Goal: Task Accomplishment & Management: Manage account settings

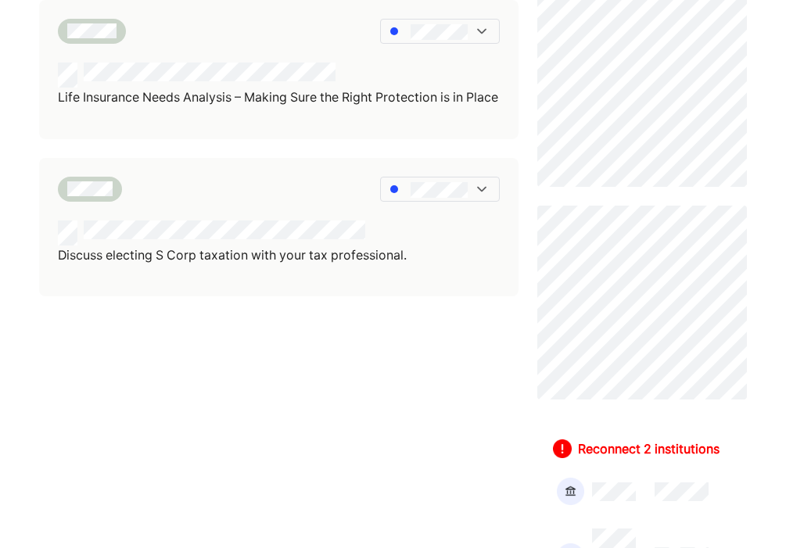
scroll to position [606, 0]
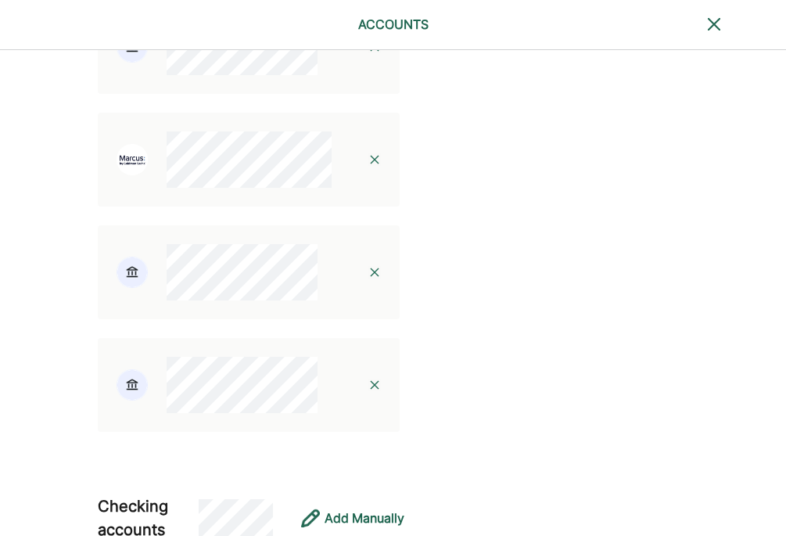
scroll to position [1120, 0]
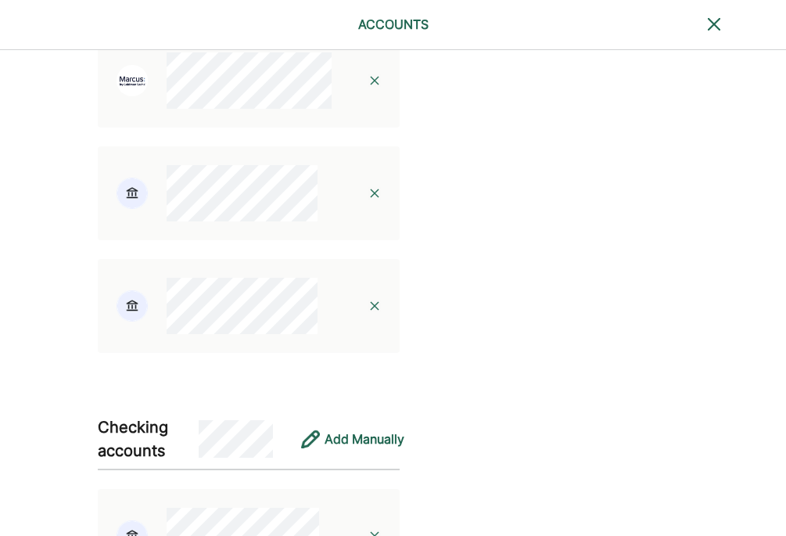
click at [368, 199] on img at bounding box center [374, 193] width 13 height 13
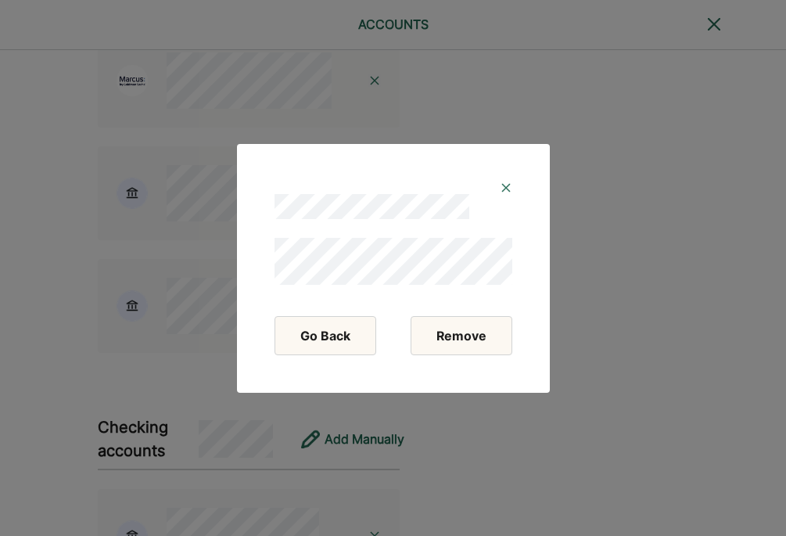
click at [440, 325] on button "Remove" at bounding box center [462, 335] width 102 height 39
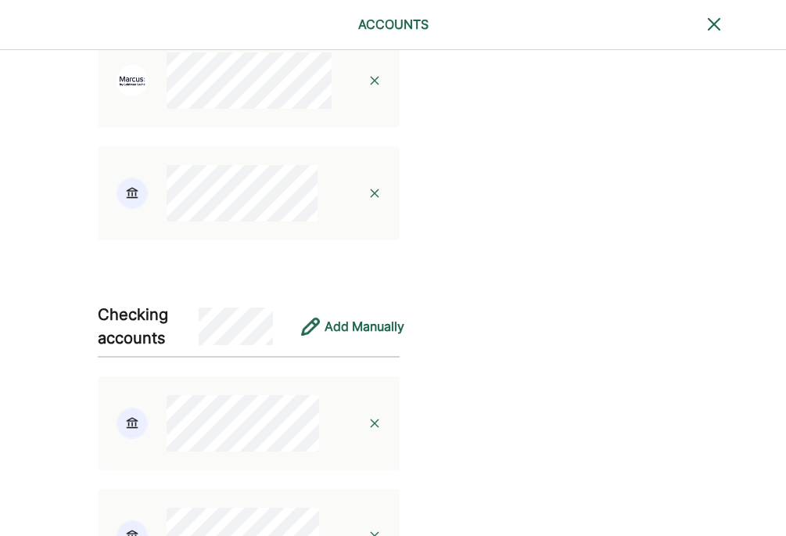
click at [368, 199] on img at bounding box center [374, 193] width 13 height 13
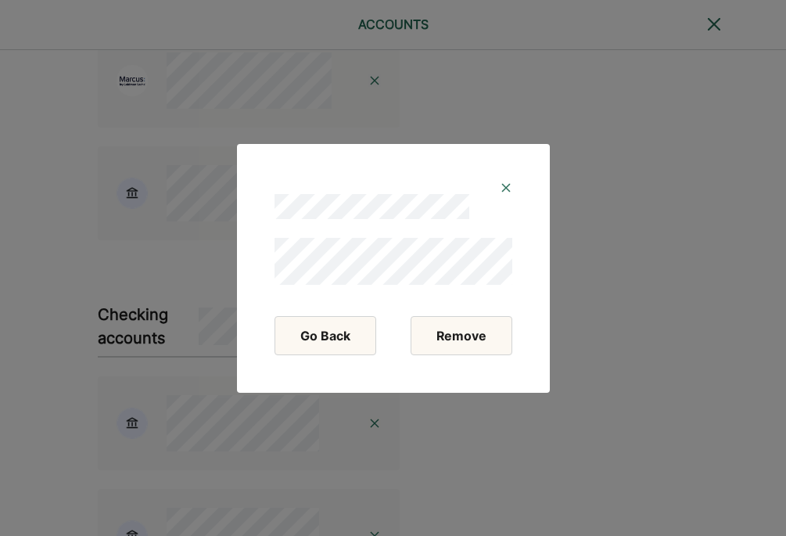
click at [446, 318] on button "Remove" at bounding box center [462, 335] width 102 height 39
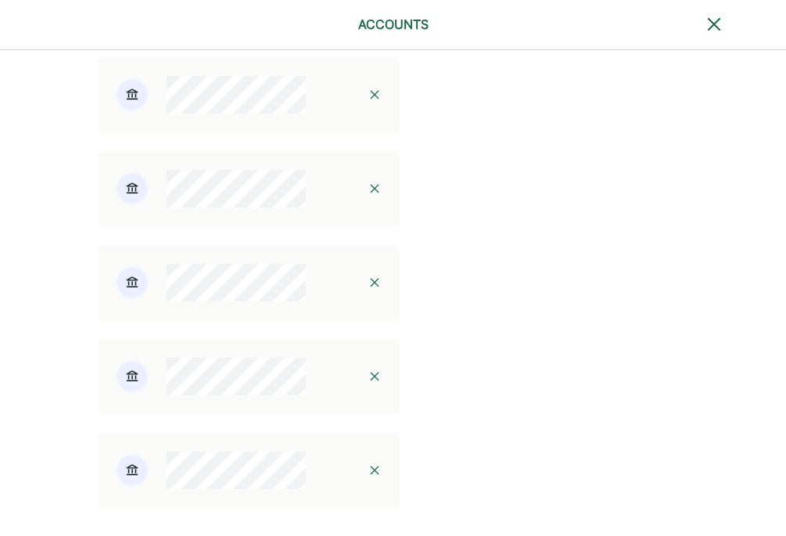
scroll to position [1666, 0]
click at [441, 294] on div "Personal Accounts Business Accounts Add your accounts To know what to recommend…" at bounding box center [268, 334] width 537 height 3898
drag, startPoint x: 483, startPoint y: 317, endPoint x: 534, endPoint y: 317, distance: 50.8
click at [526, 317] on div "Personal Accounts Business Accounts Add your accounts To know what to recommend…" at bounding box center [393, 334] width 786 height 3898
click at [537, 317] on div "Frequently Asked Questions Is this safe/encrypted/secure? Having trouble connec…" at bounding box center [712, 334] width 350 height 3898
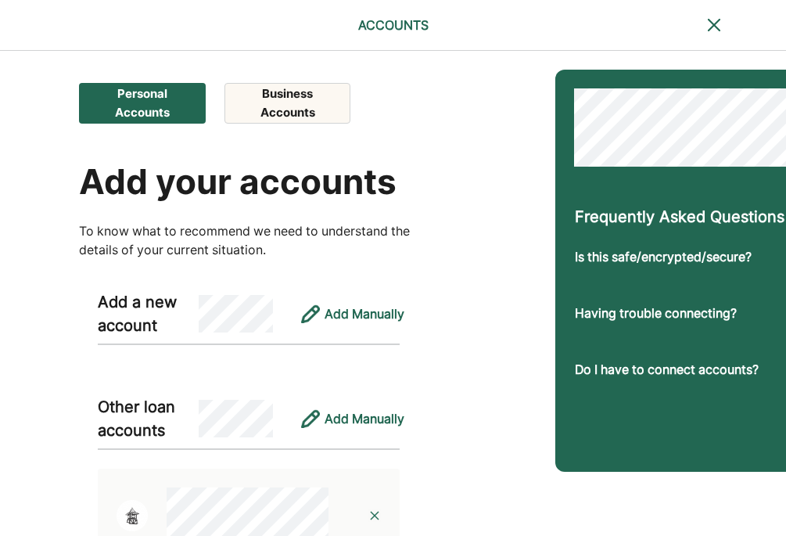
scroll to position [0, 0]
click at [327, 106] on button "Business Accounts" at bounding box center [287, 103] width 126 height 41
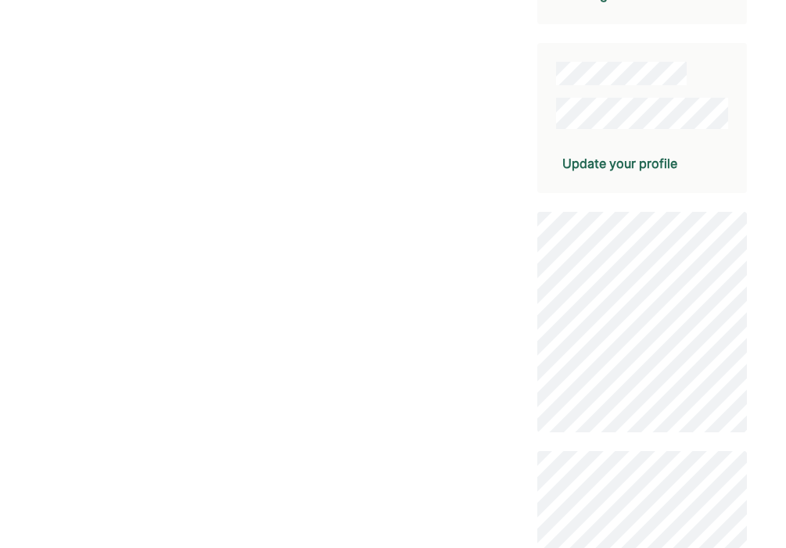
scroll to position [308, 0]
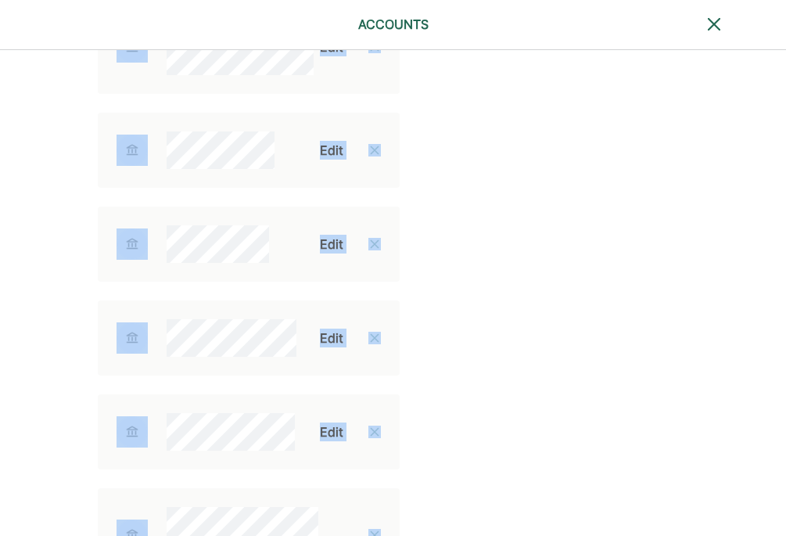
scroll to position [2829, 0]
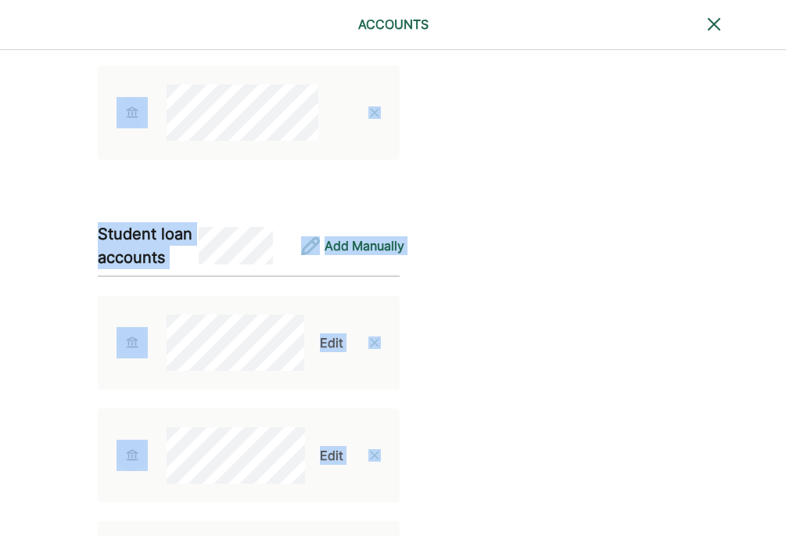
drag, startPoint x: 271, startPoint y: 404, endPoint x: 372, endPoint y: 661, distance: 276.1
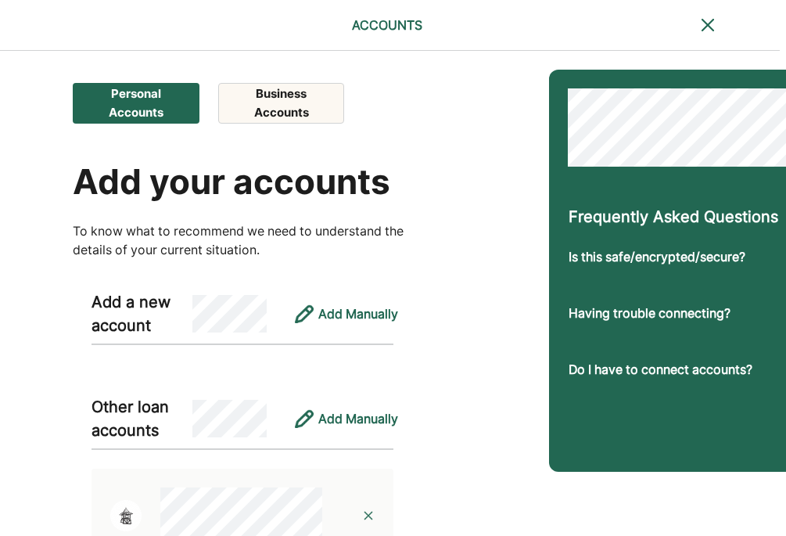
scroll to position [0, 6]
click at [284, 105] on button "Business Accounts" at bounding box center [281, 103] width 126 height 41
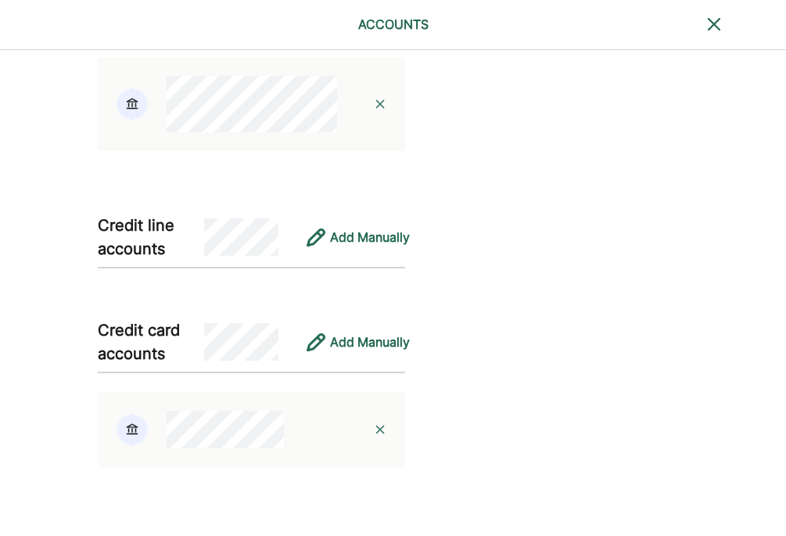
scroll to position [536, 6]
